Goal: Transaction & Acquisition: Purchase product/service

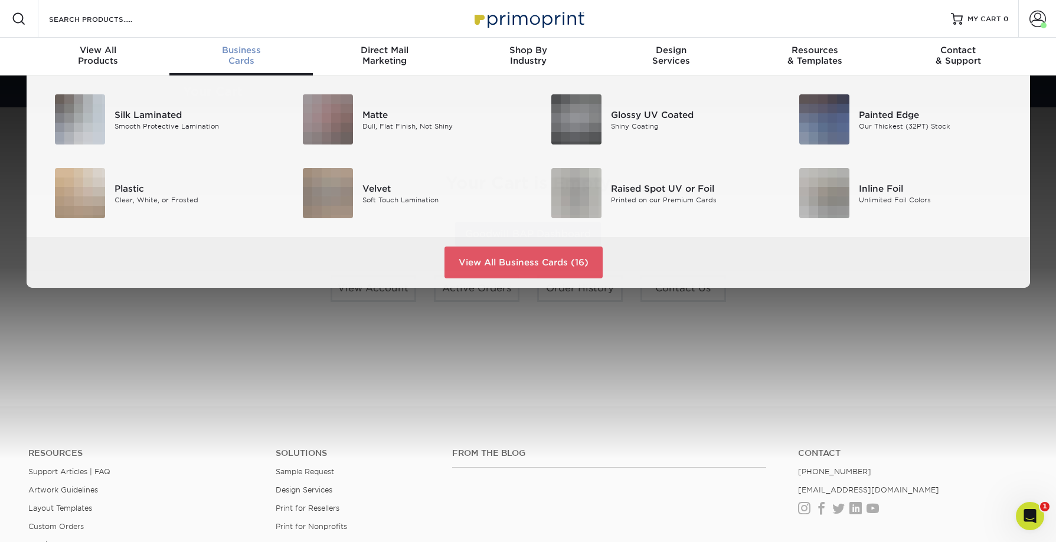
click at [251, 55] on div "Business Cards" at bounding box center [240, 55] width 143 height 21
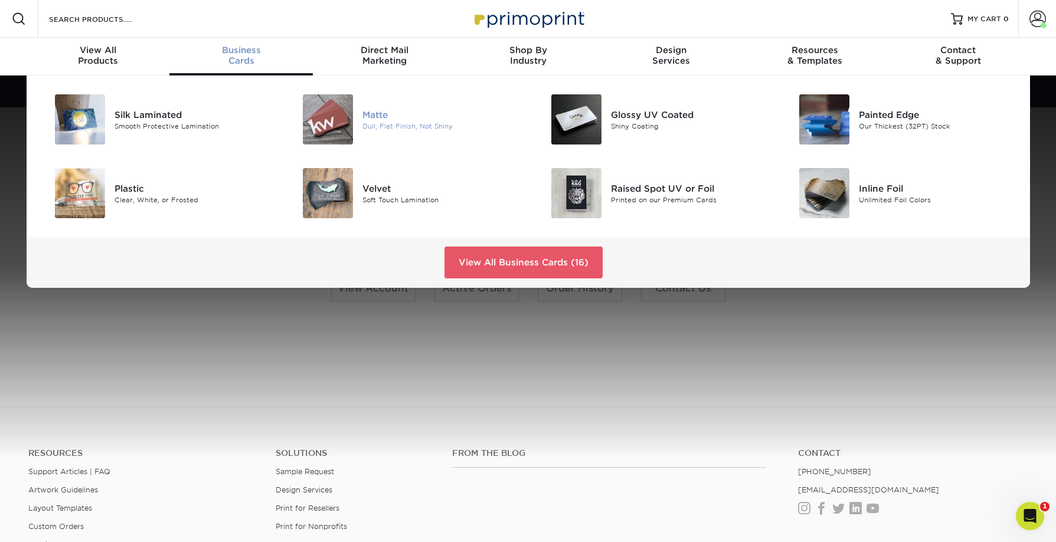
click at [347, 122] on img at bounding box center [328, 119] width 50 height 50
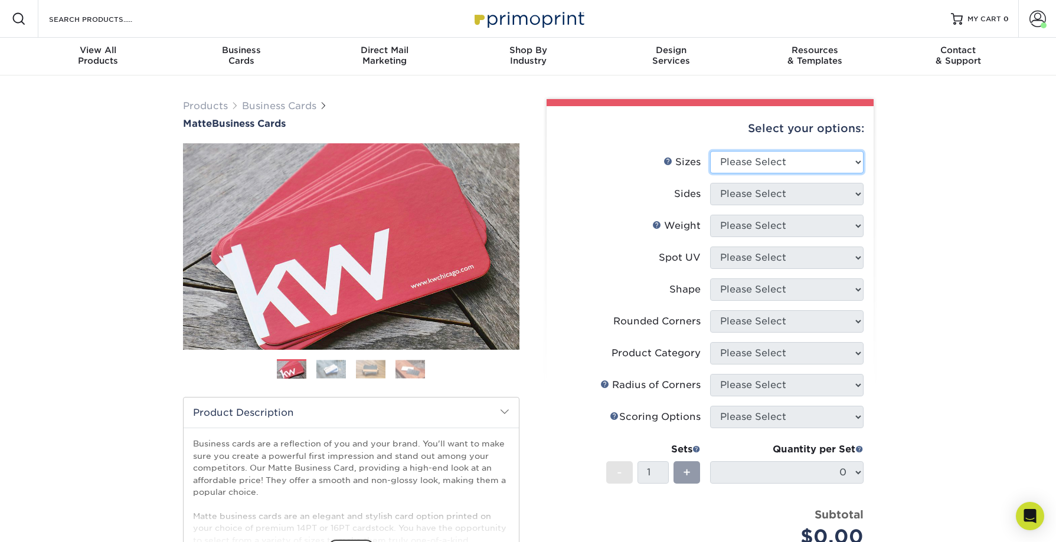
click at [741, 162] on select "Please Select 1.5" x 3.5" - Mini 1.75" x 3.5" - Mini 2" x 2" - Square 2" x 3" -…" at bounding box center [786, 162] width 153 height 22
click at [710, 151] on select "Please Select 1.5" x 3.5" - Mini 1.75" x 3.5" - Mini 2" x 2" - Square 2" x 3" -…" at bounding box center [786, 162] width 153 height 22
click at [750, 162] on select "Please Select 1.5" x 3.5" - Mini 1.75" x 3.5" - Mini 2" x 2" - Square 2" x 3" -…" at bounding box center [786, 162] width 153 height 22
select select "2.00x3.50"
click at [710, 151] on select "Please Select 1.5" x 3.5" - Mini 1.75" x 3.5" - Mini 2" x 2" - Square 2" x 3" -…" at bounding box center [786, 162] width 153 height 22
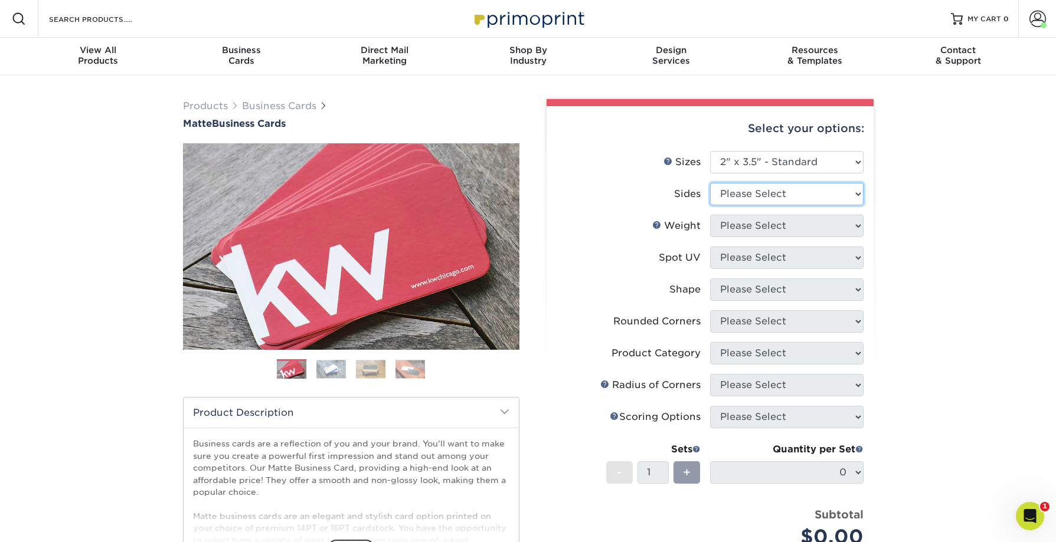
click at [785, 201] on select "Please Select Print Both Sides Print Front Only" at bounding box center [786, 194] width 153 height 22
select select "13abbda7-1d64-4f25-8bb2-c179b224825d"
click at [710, 183] on select "Please Select Print Both Sides Print Front Only" at bounding box center [786, 194] width 153 height 22
click at [784, 218] on select "Please Select 16PT 14PT" at bounding box center [786, 226] width 153 height 22
select select "16PT"
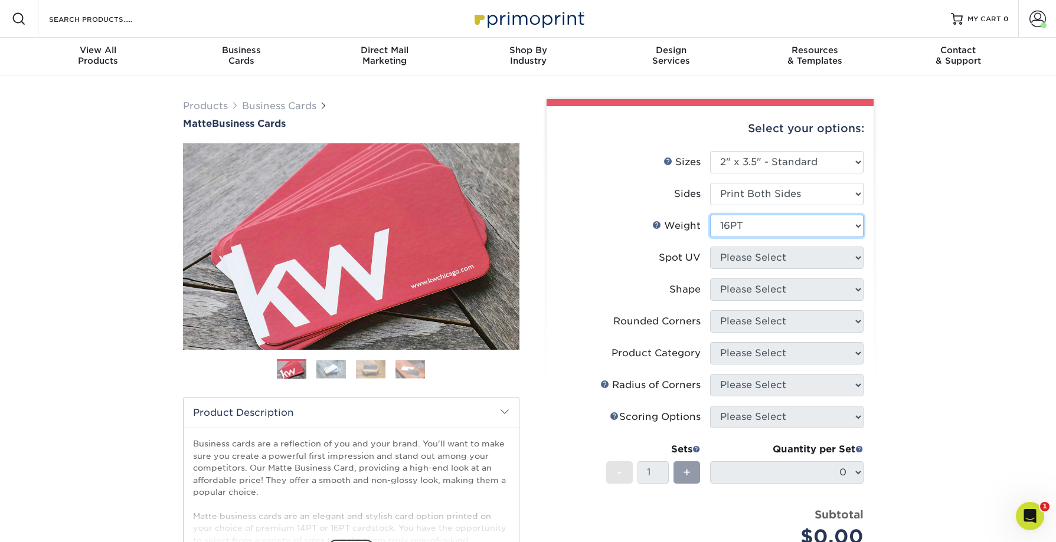
click at [710, 215] on select "Please Select 16PT 14PT" at bounding box center [786, 226] width 153 height 22
click at [782, 257] on select "Please Select No Spot UV Front and Back (Both Sides) Front Only Back Only" at bounding box center [786, 258] width 153 height 22
select select "3"
click at [710, 247] on select "Please Select No Spot UV Front and Back (Both Sides) Front Only Back Only" at bounding box center [786, 258] width 153 height 22
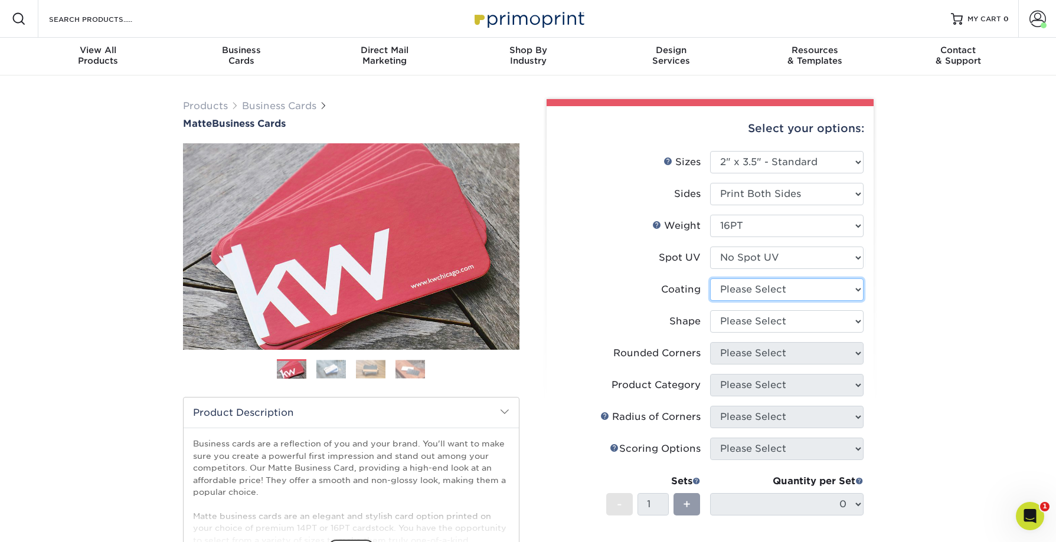
click at [781, 290] on select at bounding box center [786, 290] width 153 height 22
select select "121bb7b5-3b4d-429f-bd8d-bbf80e953313"
click at [710, 279] on select at bounding box center [786, 290] width 153 height 22
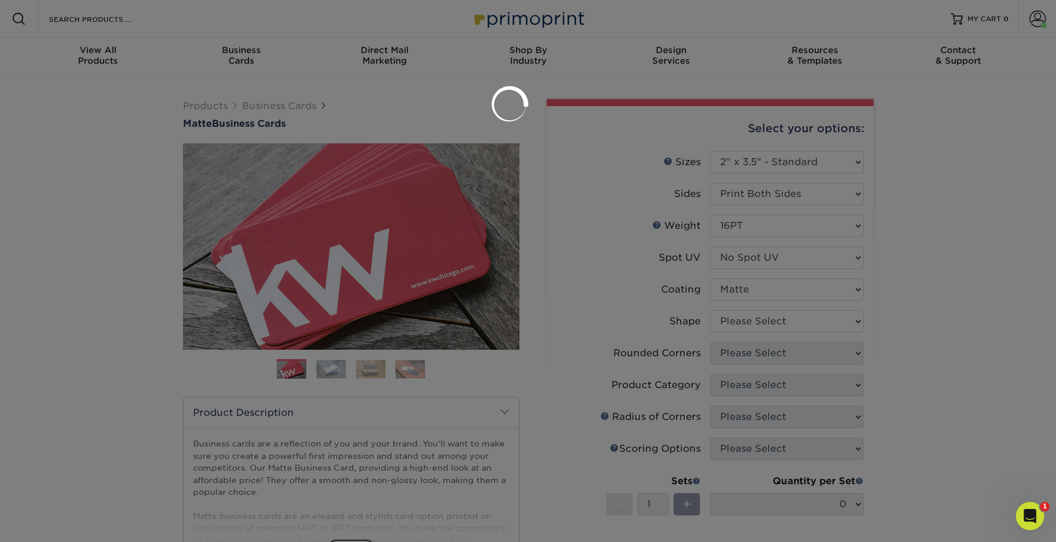
click at [775, 318] on div at bounding box center [528, 271] width 1056 height 542
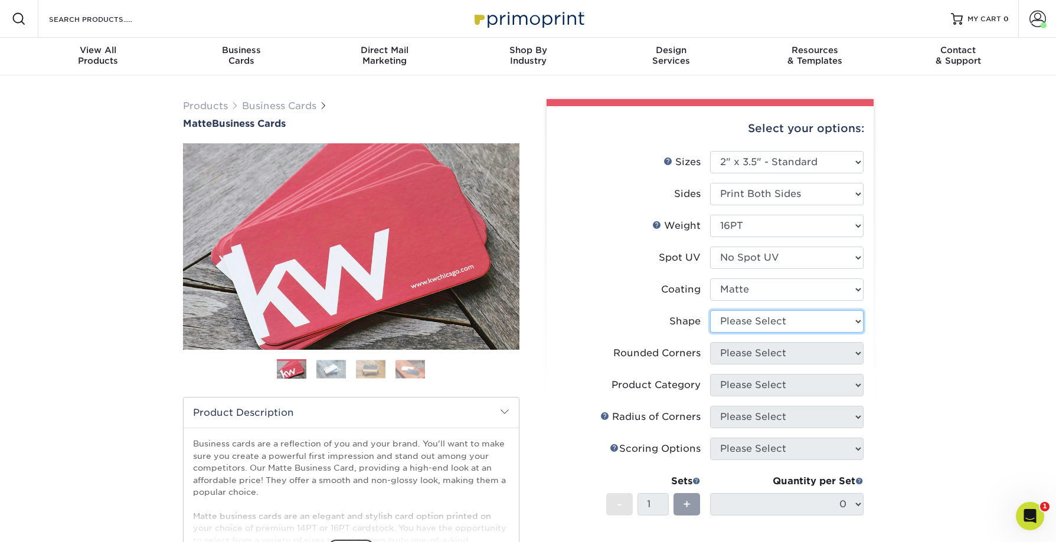
click at [761, 318] on select "Please Select Standard Oval" at bounding box center [786, 321] width 153 height 22
select select "standard"
click at [710, 310] on select "Please Select Standard Oval" at bounding box center [786, 321] width 153 height 22
click at [757, 351] on select "Please Select Yes - Round 2 Corners Yes - Round 4 Corners No" at bounding box center [786, 353] width 153 height 22
select select "0"
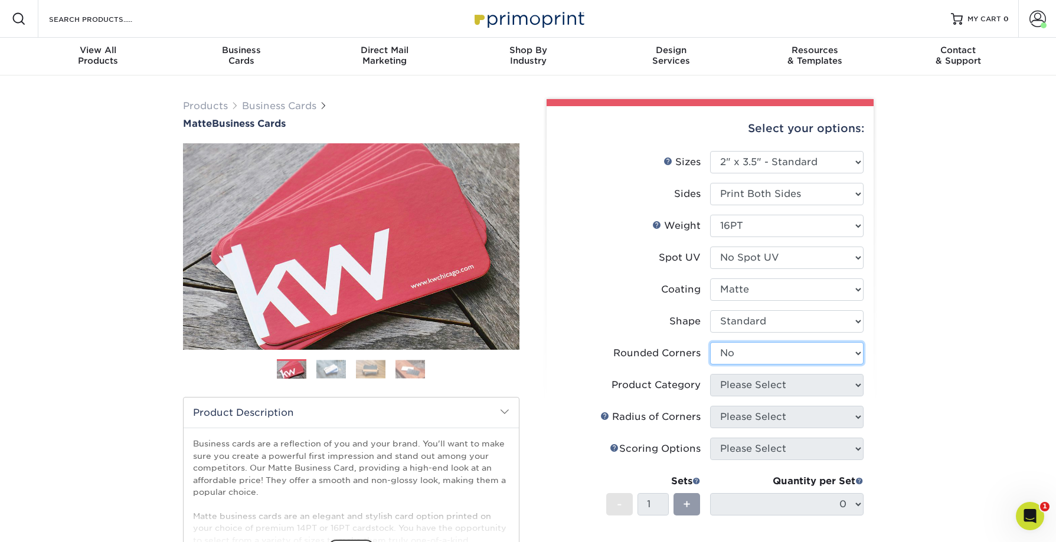
click at [710, 342] on select "Please Select Yes - Round 2 Corners Yes - Round 4 Corners No" at bounding box center [786, 353] width 153 height 22
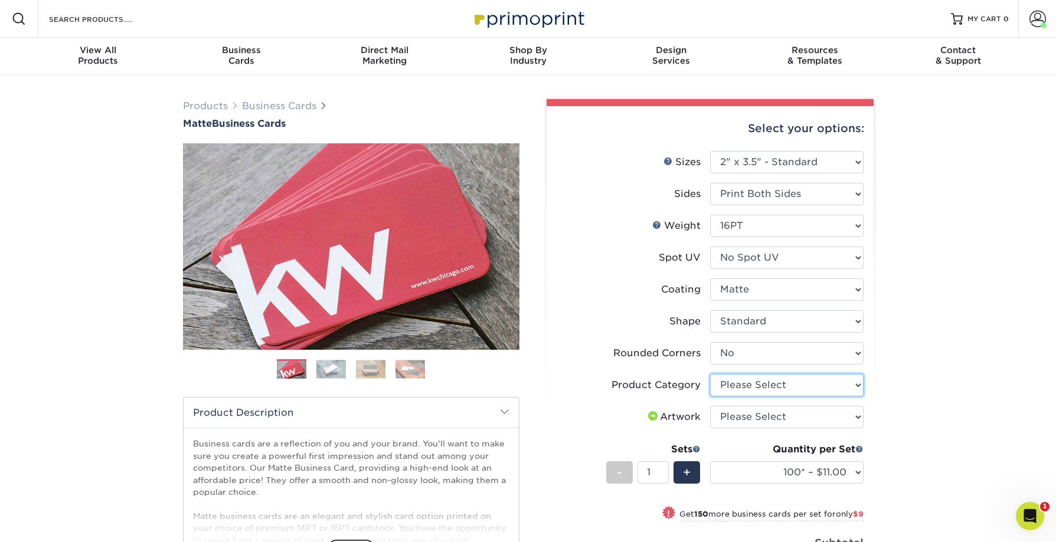
click at [777, 382] on select "Please Select Business Cards" at bounding box center [786, 385] width 153 height 22
select select "3b5148f1-0588-4f88-a218-97bcfdce65c1"
click at [710, 374] on select "Please Select Business Cards" at bounding box center [786, 385] width 153 height 22
click at [770, 416] on select "Please Select I will upload files I need a design - $100" at bounding box center [786, 417] width 153 height 22
select select "upload"
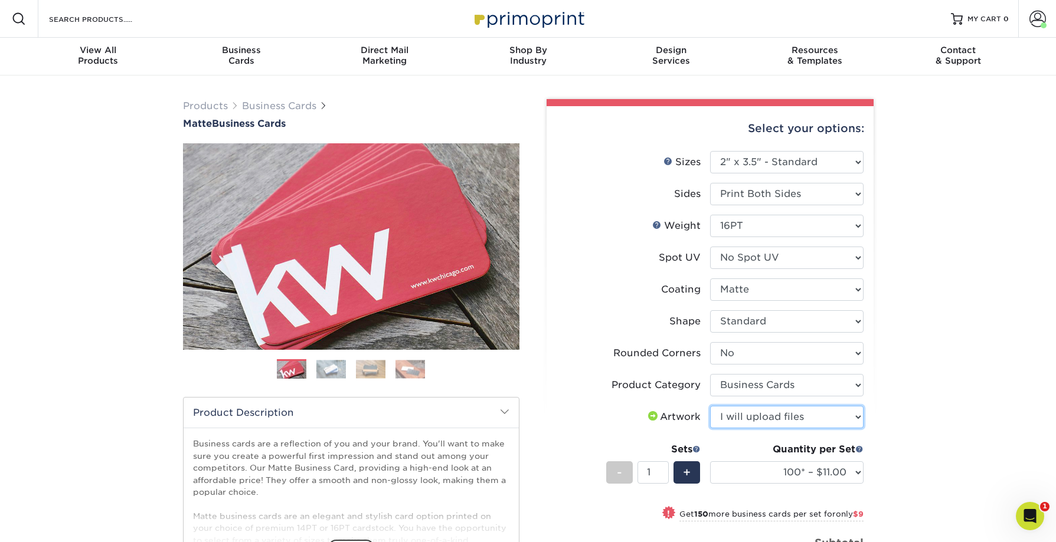
click at [710, 406] on select "Please Select I will upload files I need a design - $100" at bounding box center [786, 417] width 153 height 22
click at [775, 475] on select "100* – $11.00 250* – $20.00 500 – $39.00 1000 – $49.00 2500 – $87.00 5000 – $16…" at bounding box center [786, 473] width 153 height 22
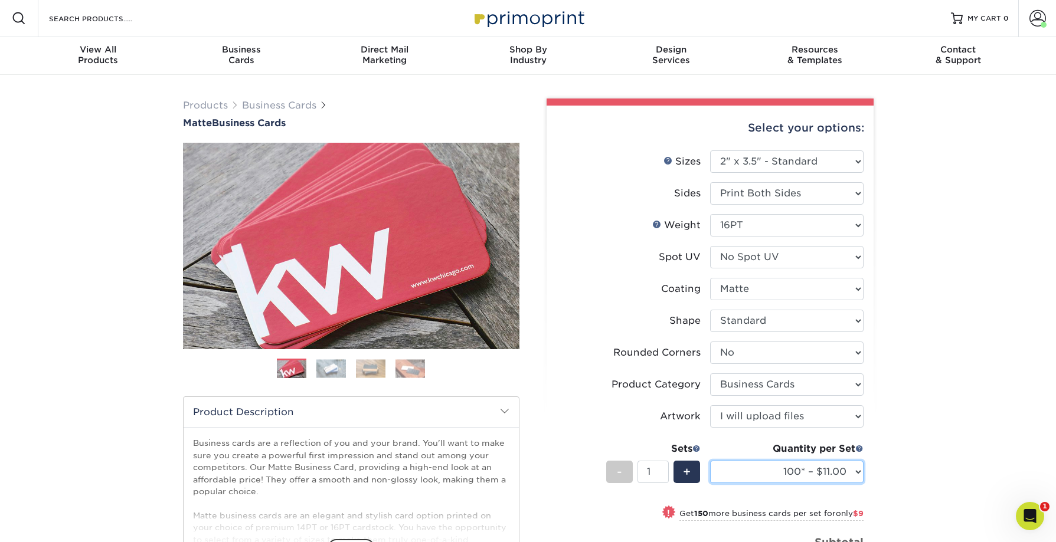
select select "250* – $20.00"
click at [710, 461] on select "100* – $11.00 250* – $20.00 500 – $39.00 1000 – $49.00 2500 – $87.00 5000 – $16…" at bounding box center [786, 472] width 153 height 22
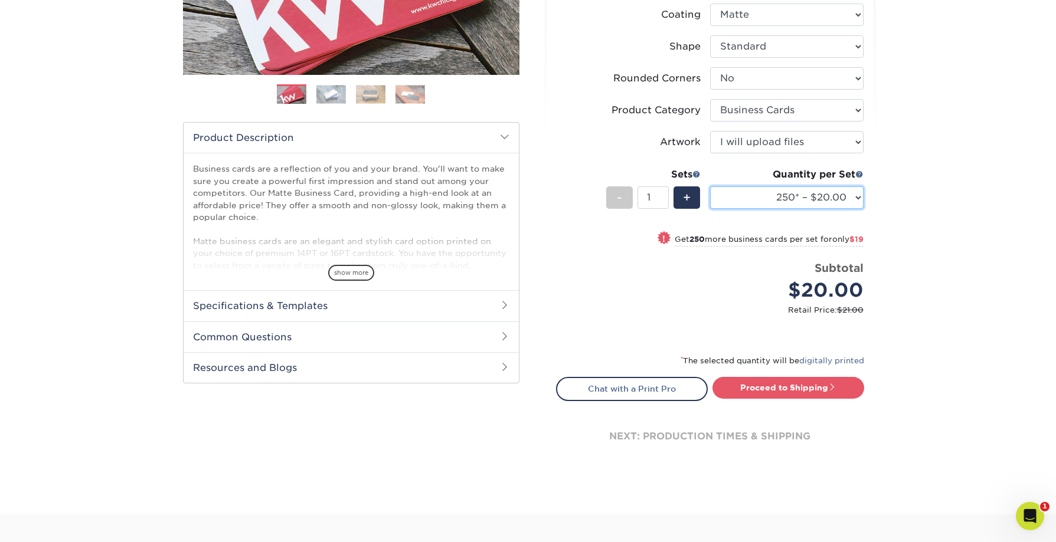
scroll to position [321, 0]
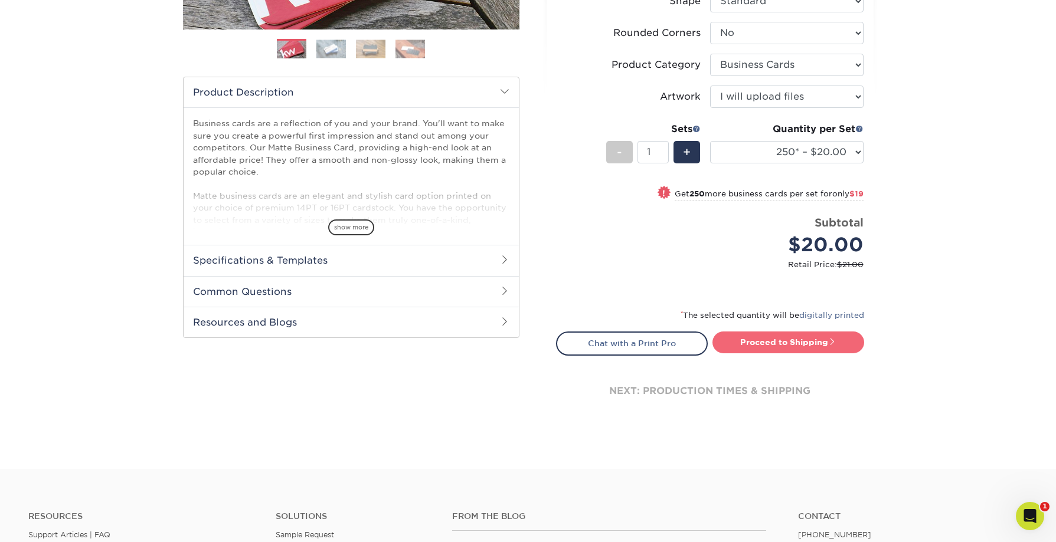
click at [757, 343] on link "Proceed to Shipping" at bounding box center [788, 342] width 152 height 21
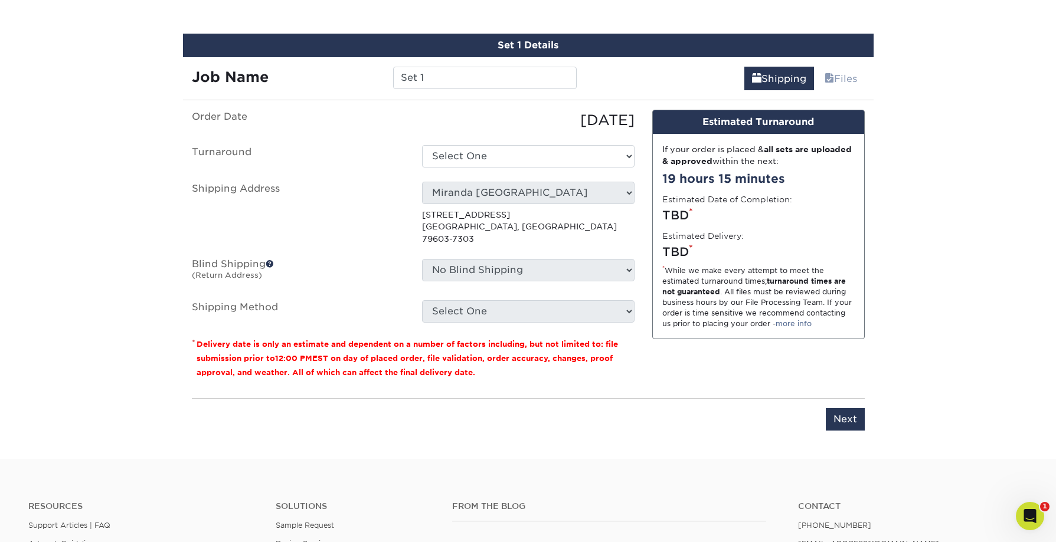
scroll to position [685, 0]
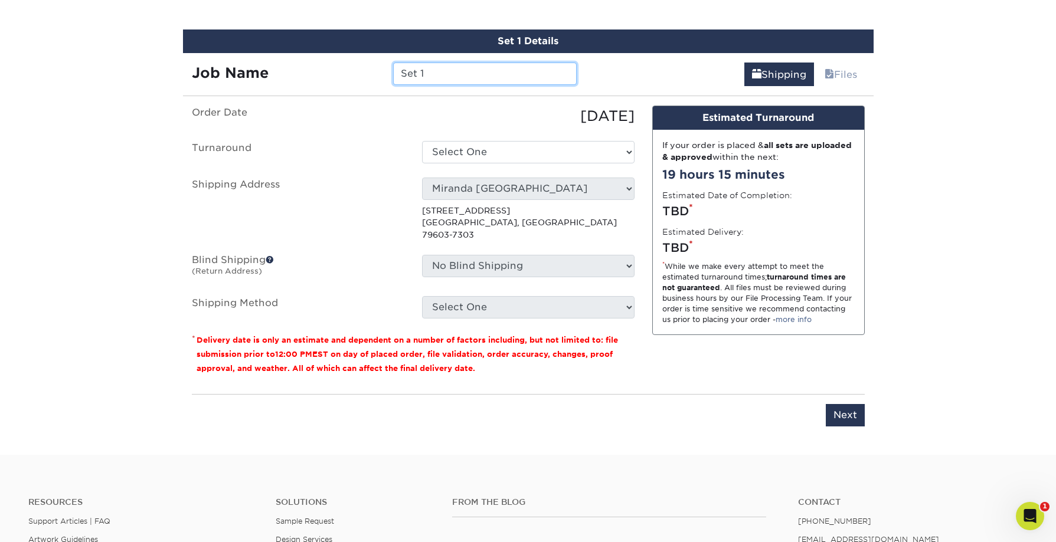
drag, startPoint x: 441, startPoint y: 66, endPoint x: 382, endPoint y: 73, distance: 58.8
click at [382, 73] on div "Job Name Set 1" at bounding box center [384, 74] width 403 height 22
drag, startPoint x: 442, startPoint y: 70, endPoint x: 395, endPoint y: 73, distance: 46.1
click at [395, 73] on input "Set 1" at bounding box center [485, 74] width 184 height 22
click at [499, 73] on input "Clemente Morales- schedule" at bounding box center [485, 74] width 184 height 22
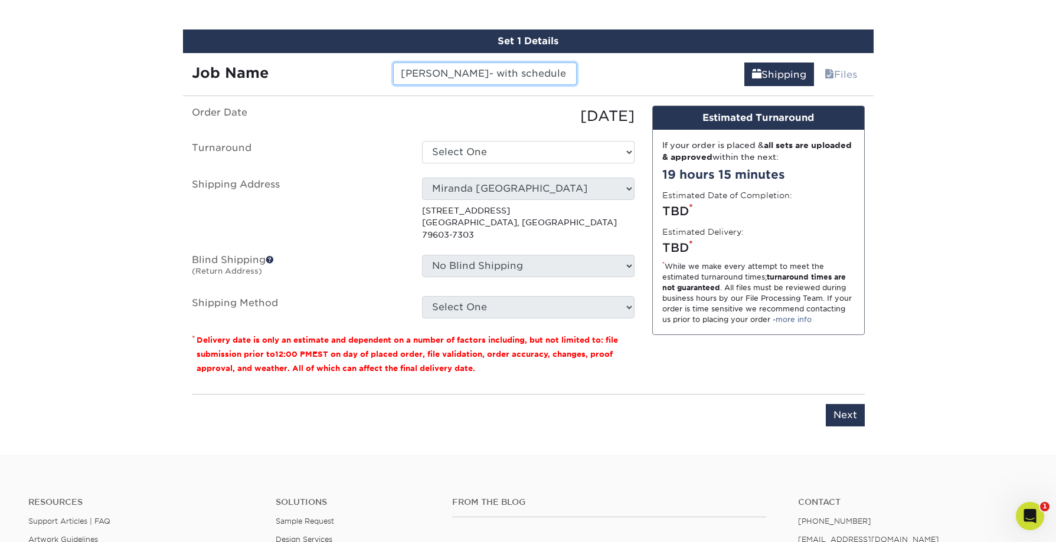
type input "[PERSON_NAME]- with schedule"
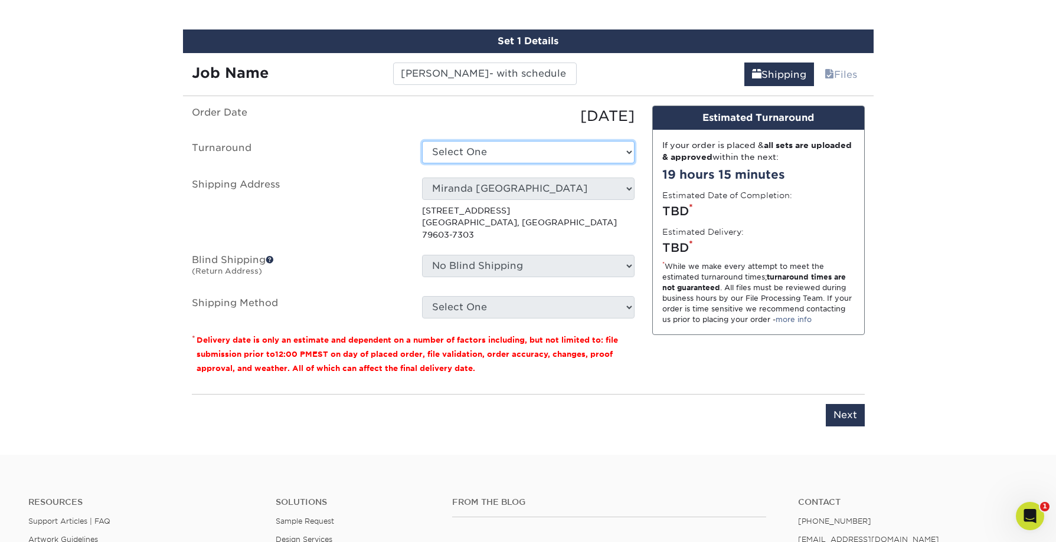
click at [579, 161] on select "Select One 2-4 Business Days 2 Day Next Business Day" at bounding box center [528, 152] width 212 height 22
select select "9fe09f74-13a8-4433-b0c6-7e0e9829344b"
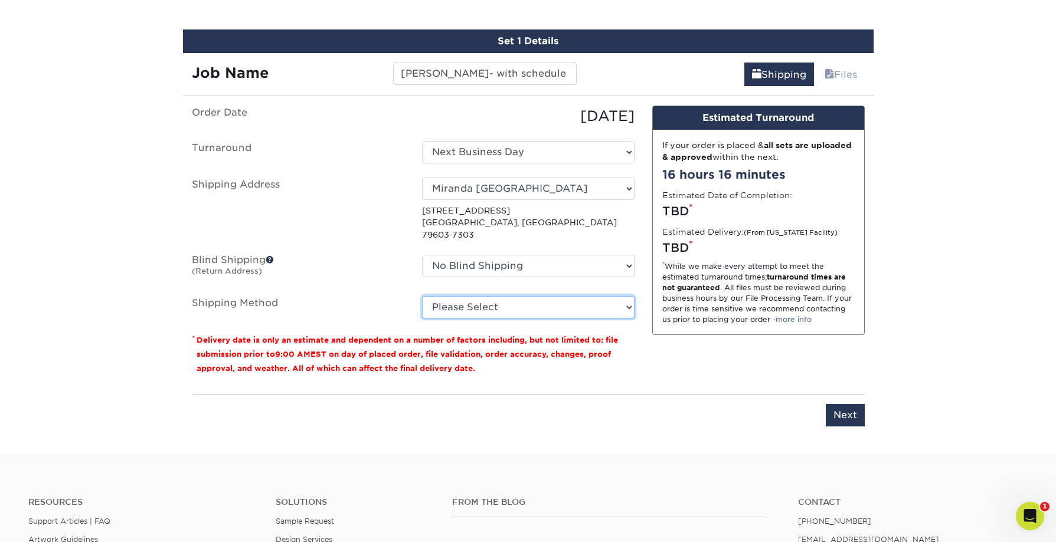
click at [568, 298] on select "Please Select Ground Shipping (+$7.84) 3 Day Shipping Service (+$15.33) 2 Day A…" at bounding box center [528, 307] width 212 height 22
click at [422, 296] on select "Please Select Ground Shipping (+$7.84) 3 Day Shipping Service (+$15.33) 2 Day A…" at bounding box center [528, 307] width 212 height 22
click at [581, 297] on select "Please Select Ground Shipping (+$7.84) 3 Day Shipping Service (+$15.33) 2 Day A…" at bounding box center [528, 307] width 212 height 22
select select "01"
click at [422, 296] on select "Please Select Ground Shipping (+$7.84) 3 Day Shipping Service (+$15.33) 2 Day A…" at bounding box center [528, 307] width 212 height 22
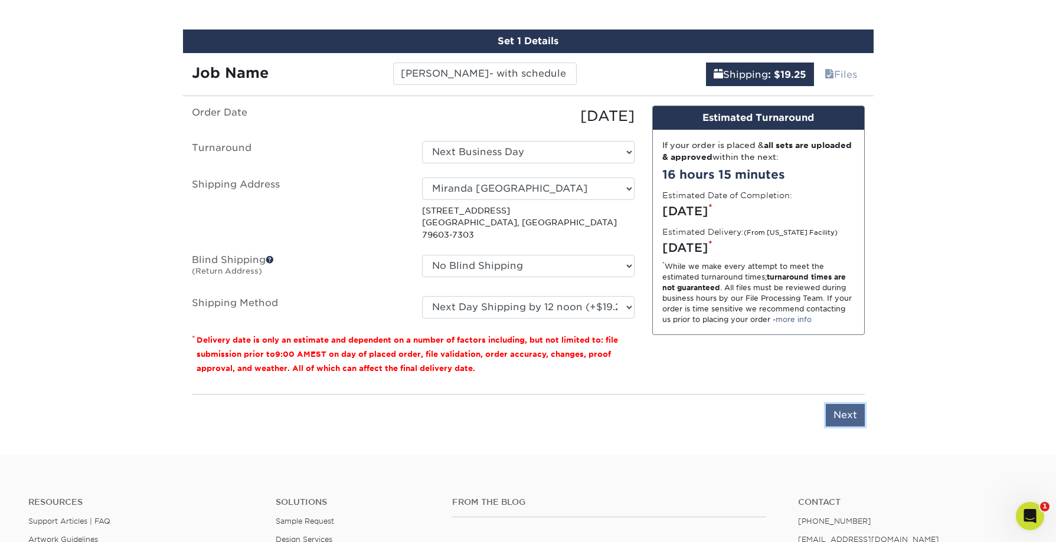
click at [851, 404] on input "Next" at bounding box center [845, 415] width 39 height 22
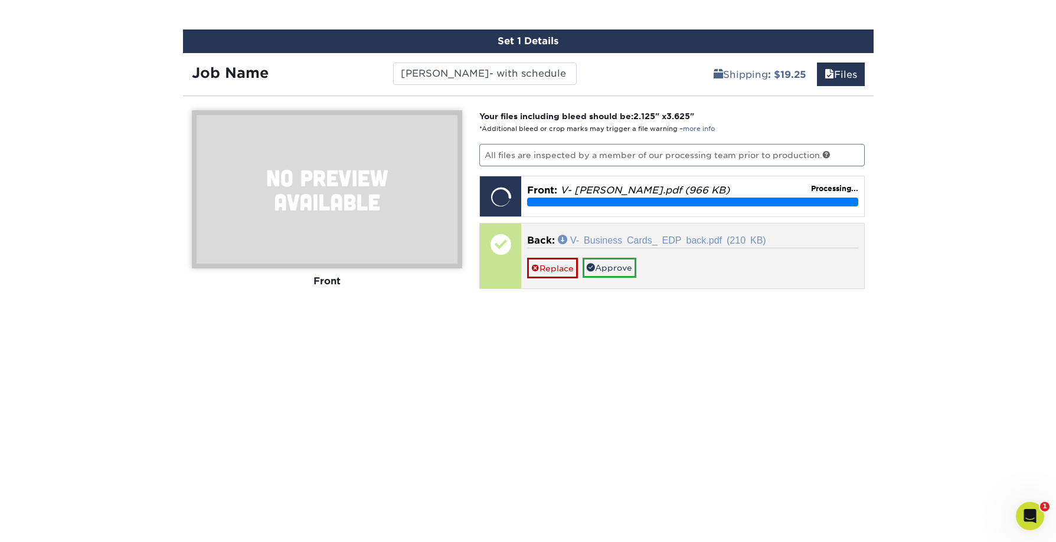
click at [610, 240] on link "V- Business Cards_ EDP back.pdf (210 KB)" at bounding box center [662, 239] width 208 height 9
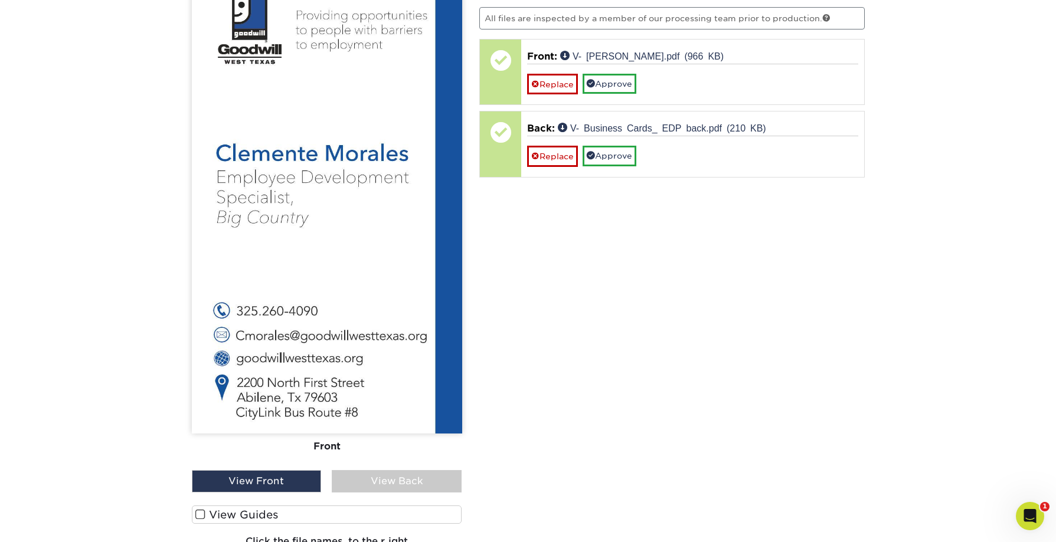
scroll to position [819, 0]
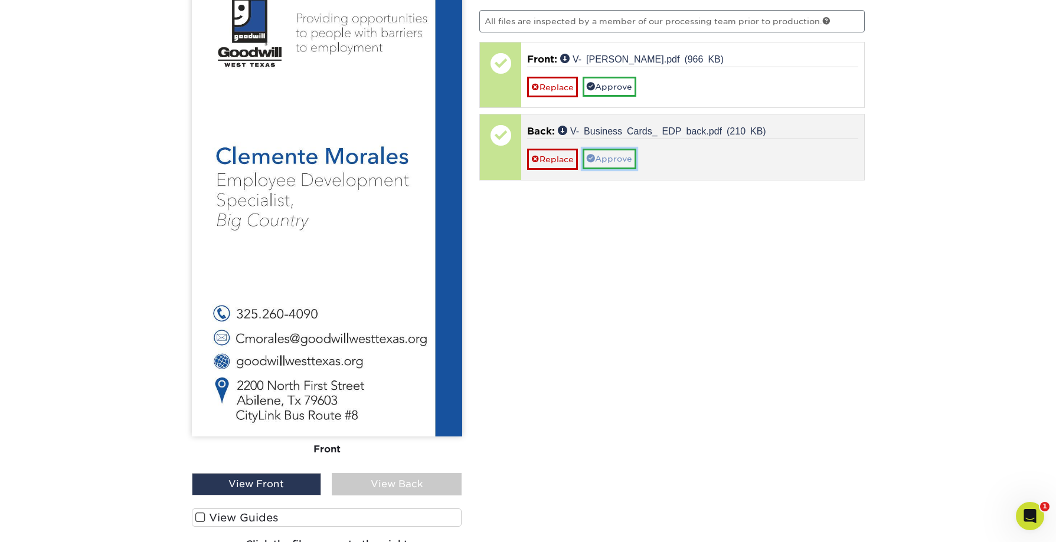
click at [606, 159] on link "Approve" at bounding box center [610, 159] width 54 height 20
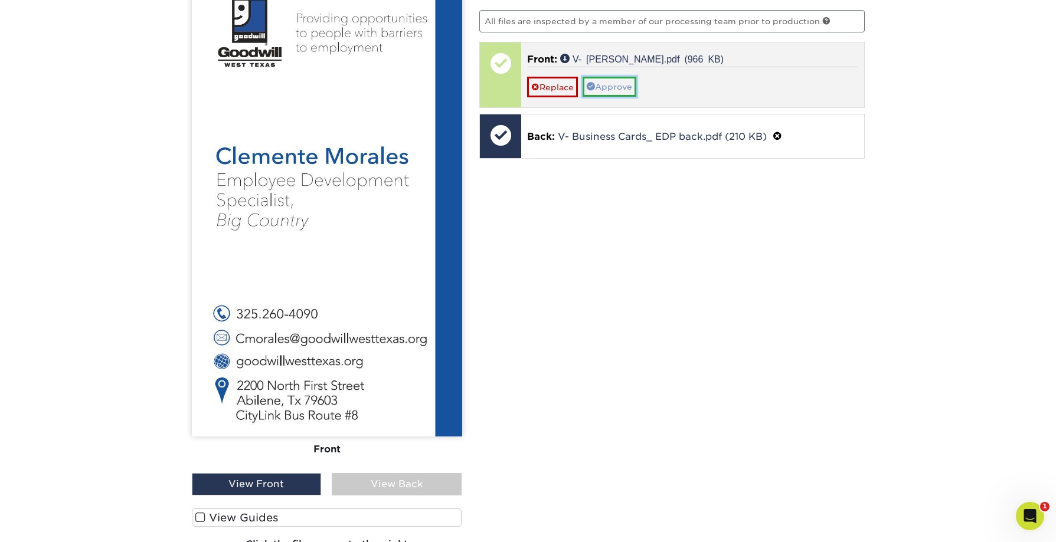
click at [613, 90] on link "Approve" at bounding box center [610, 87] width 54 height 20
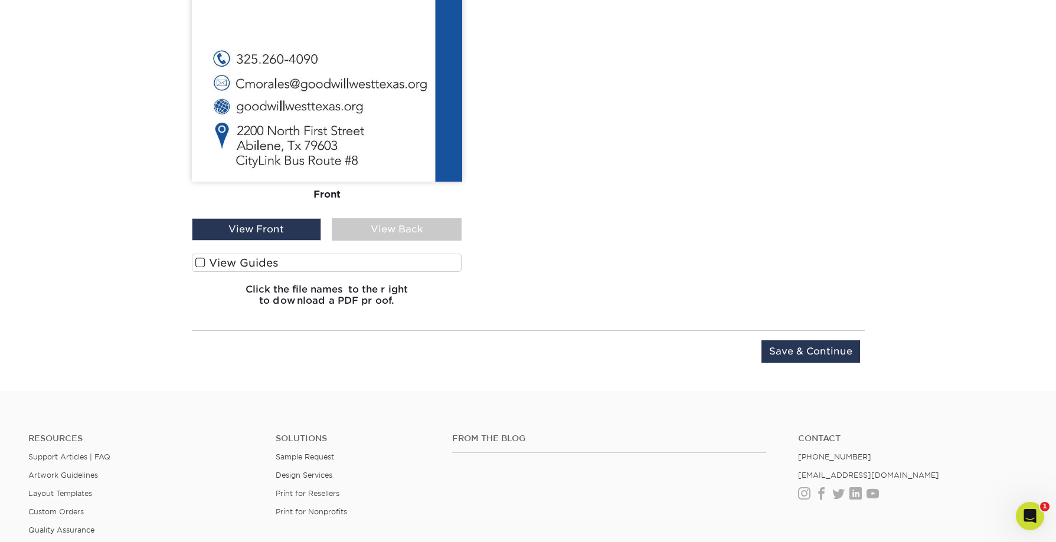
scroll to position [1104, 0]
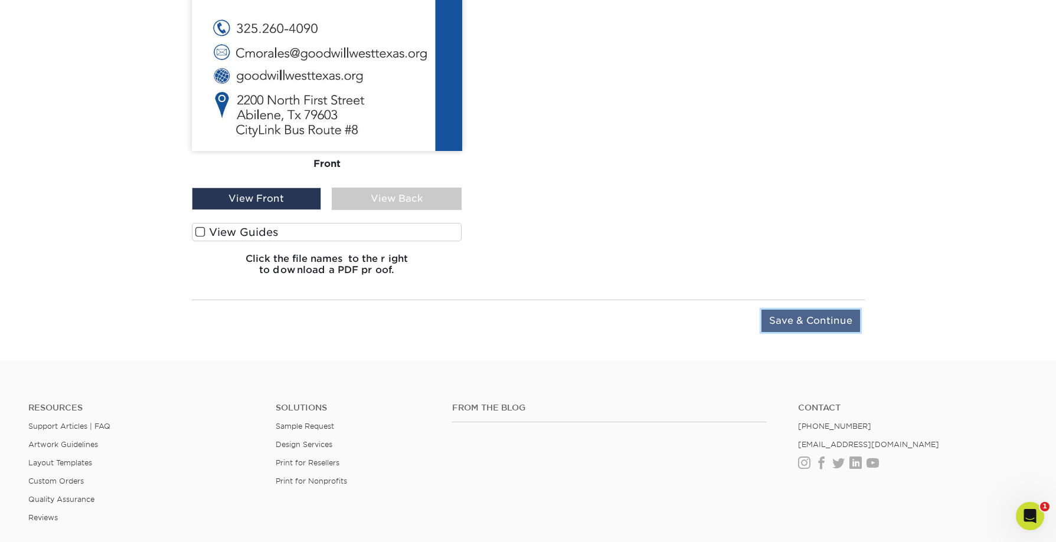
click at [822, 326] on input "Save & Continue" at bounding box center [810, 321] width 99 height 22
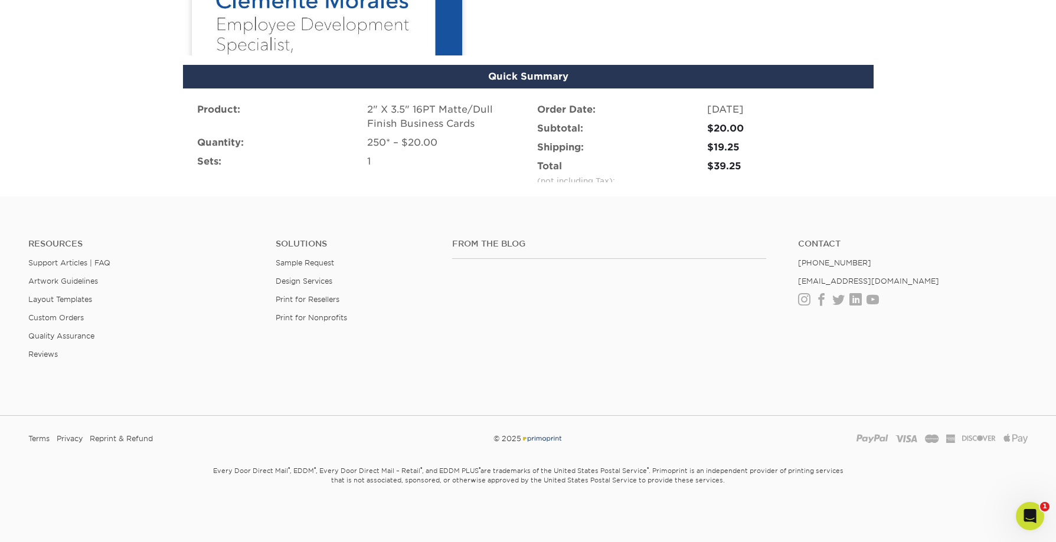
scroll to position [800, 0]
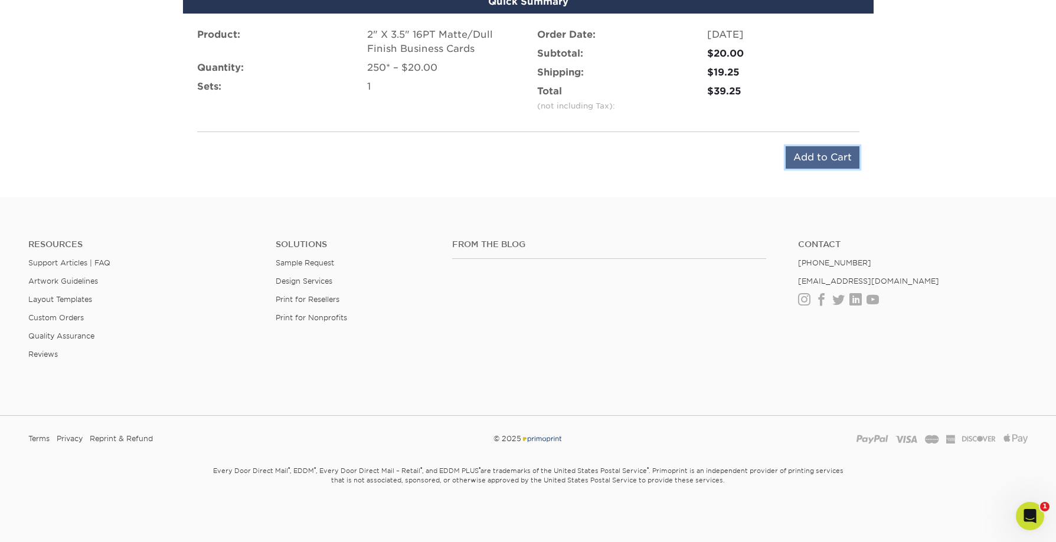
click at [805, 160] on input "Add to Cart" at bounding box center [823, 157] width 74 height 22
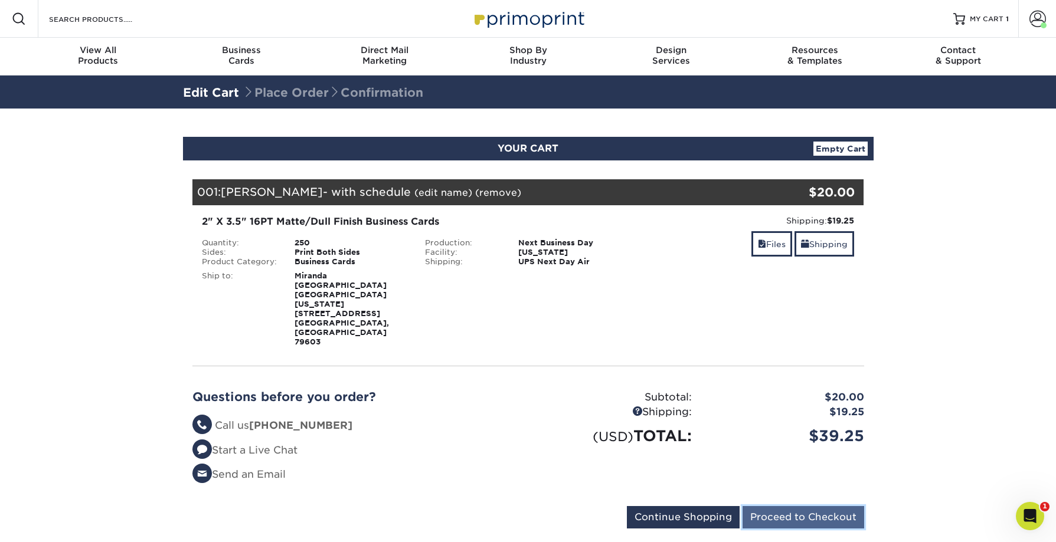
click at [789, 506] on input "Proceed to Checkout" at bounding box center [804, 517] width 122 height 22
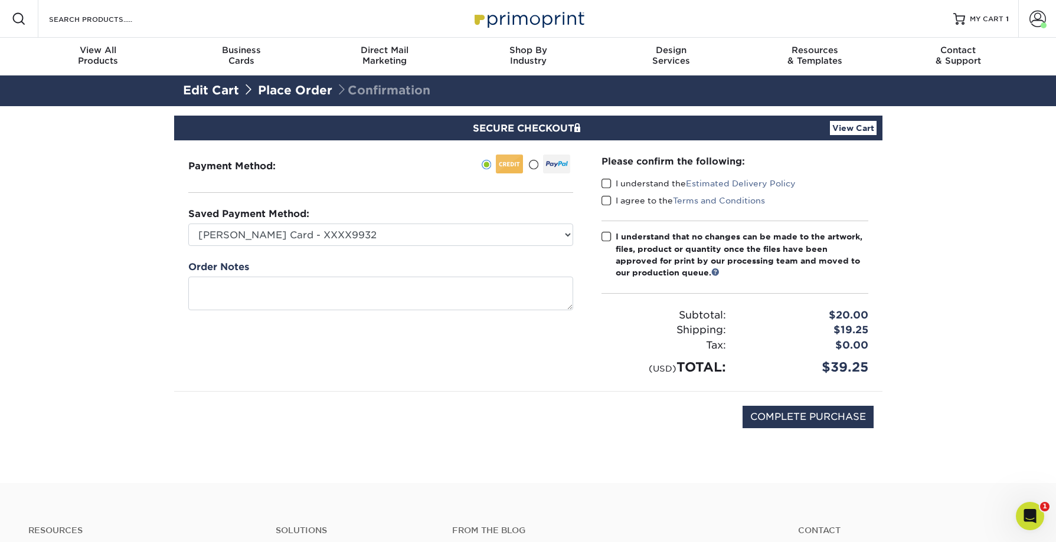
click at [607, 186] on span at bounding box center [606, 183] width 10 height 11
click at [0, 0] on input "I understand the Estimated Delivery Policy" at bounding box center [0, 0] width 0 height 0
click at [607, 203] on span at bounding box center [606, 200] width 10 height 11
click at [0, 0] on input "I agree to the Terms and Conditions" at bounding box center [0, 0] width 0 height 0
click at [610, 242] on span at bounding box center [606, 236] width 10 height 11
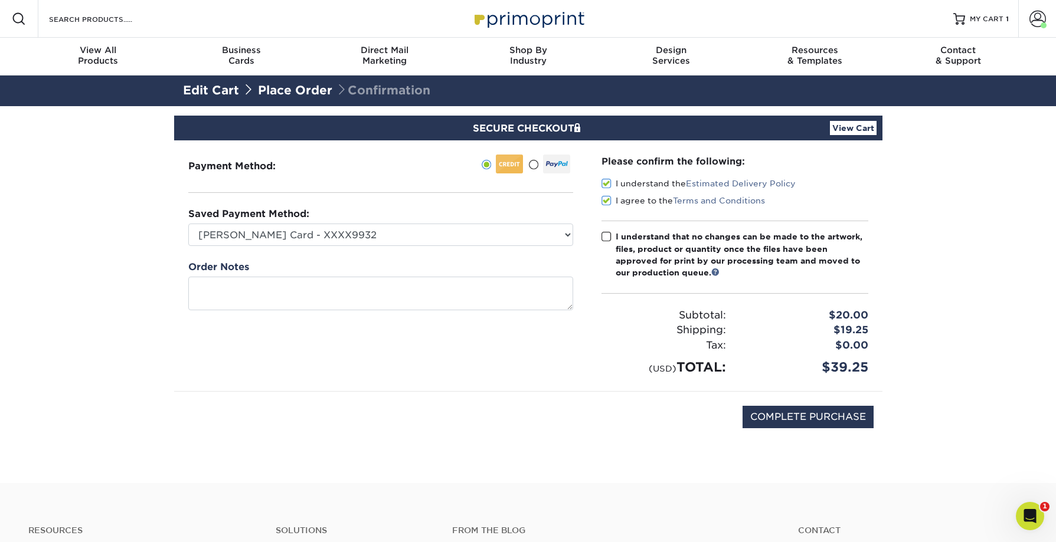
click at [0, 0] on input "I understand that no changes can be made to the artwork, files, product or quan…" at bounding box center [0, 0] width 0 height 0
click at [809, 416] on input "COMPLETE PURCHASE" at bounding box center [808, 417] width 131 height 22
type input "PROCESSING, PLEASE WAIT..."
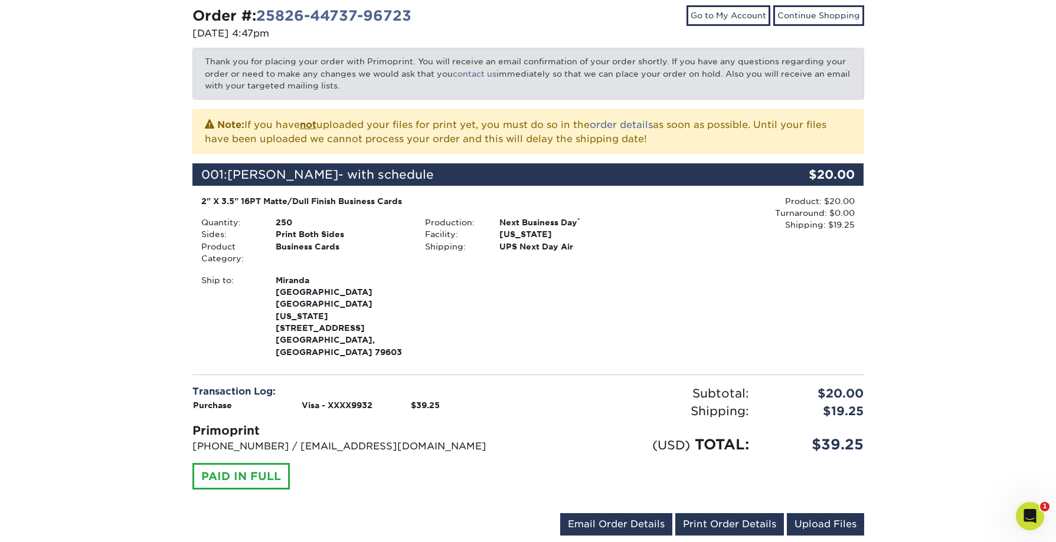
scroll to position [175, 0]
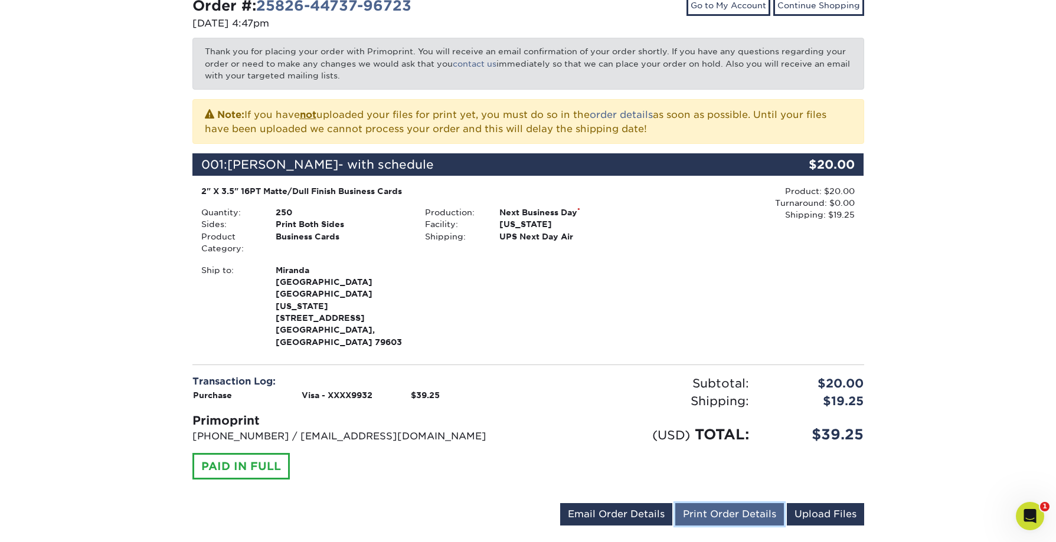
click at [730, 504] on link "Print Order Details" at bounding box center [729, 515] width 109 height 22
